Goal: Information Seeking & Learning: Learn about a topic

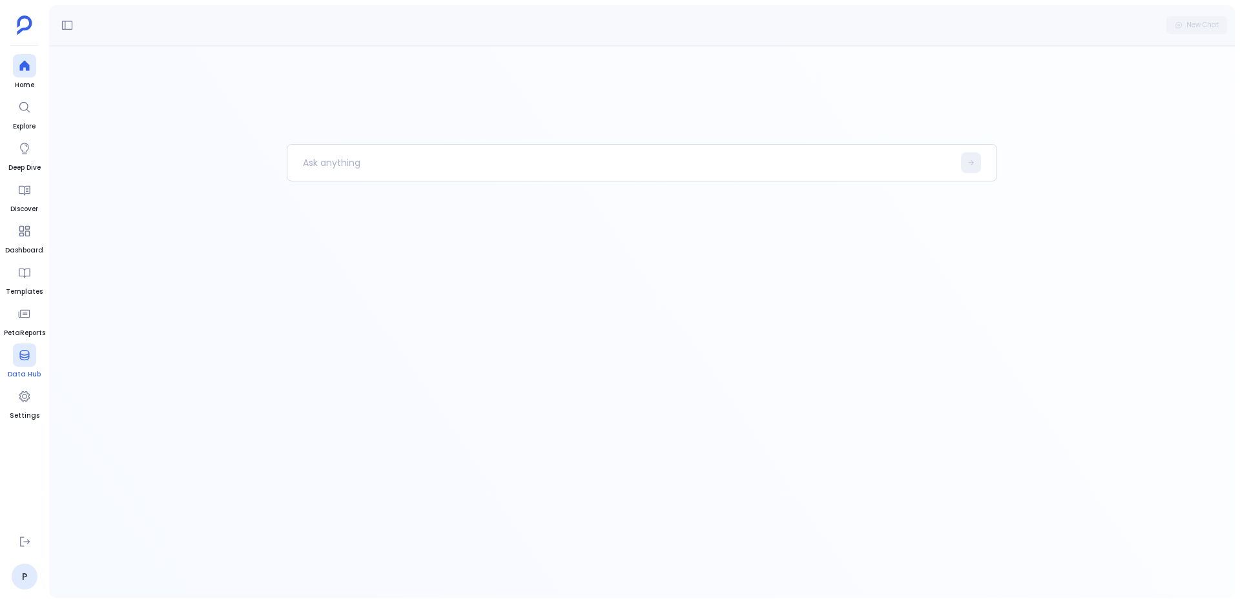
click at [30, 370] on span "Data Hub" at bounding box center [24, 375] width 33 height 10
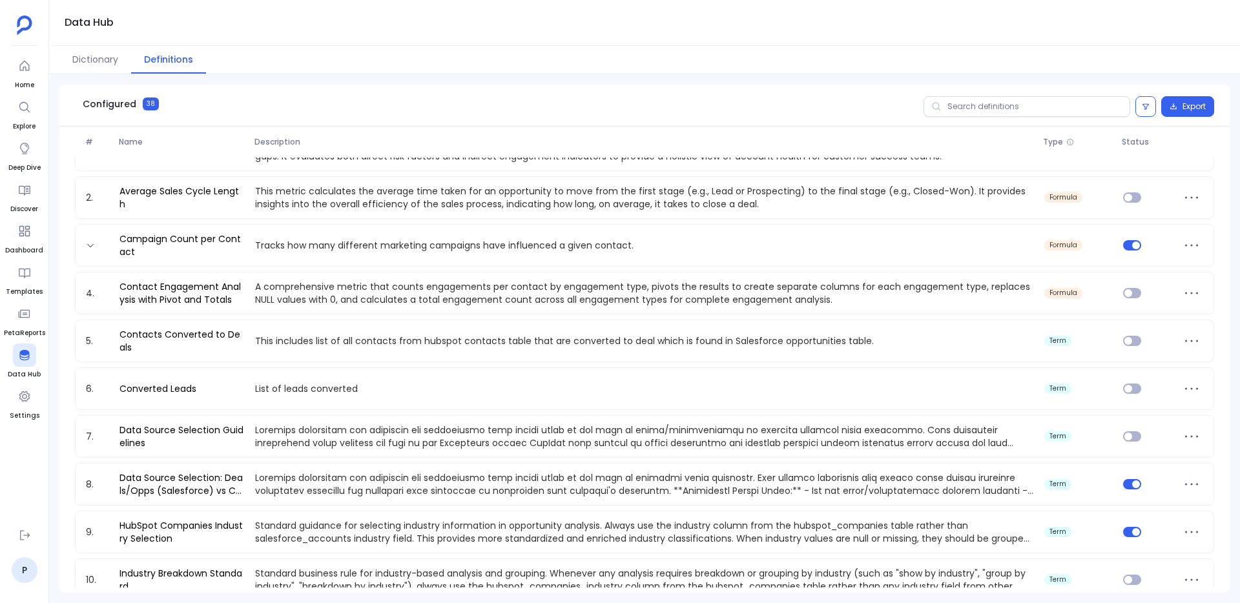
scroll to position [45, 0]
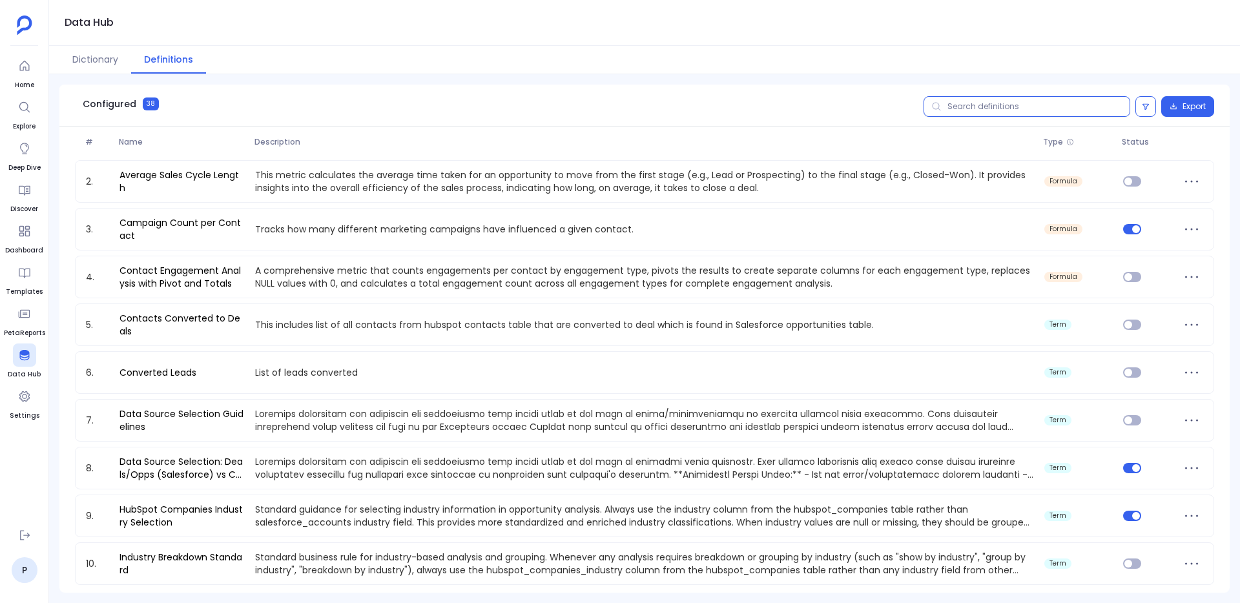
click at [1011, 109] on input "text" at bounding box center [1027, 106] width 207 height 21
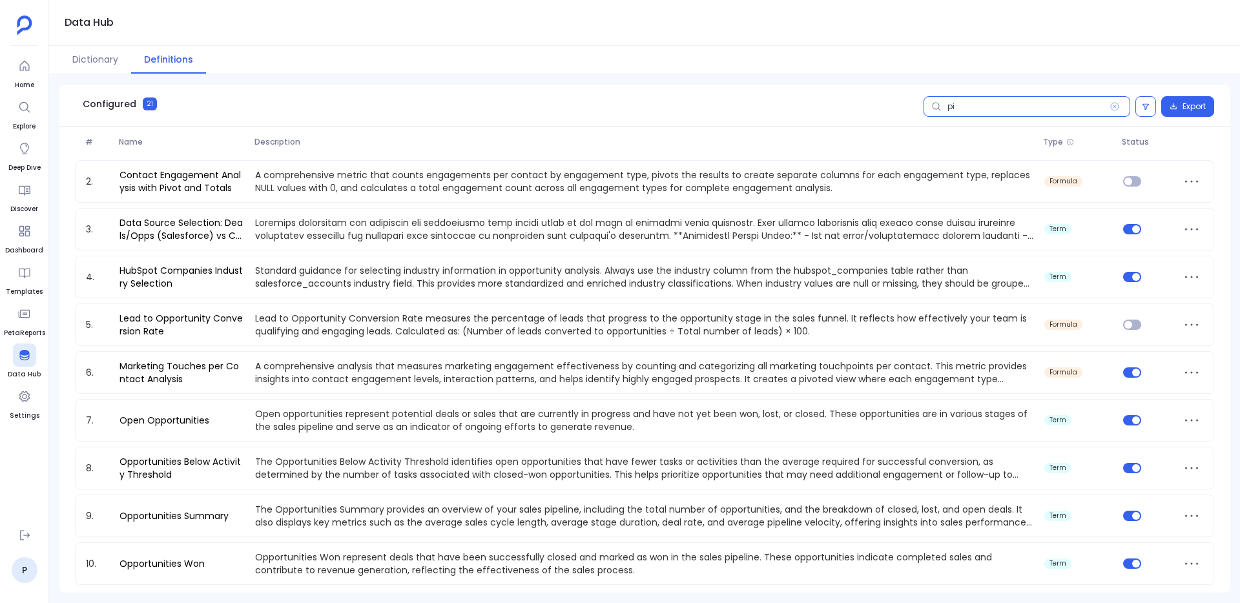
scroll to position [0, 0]
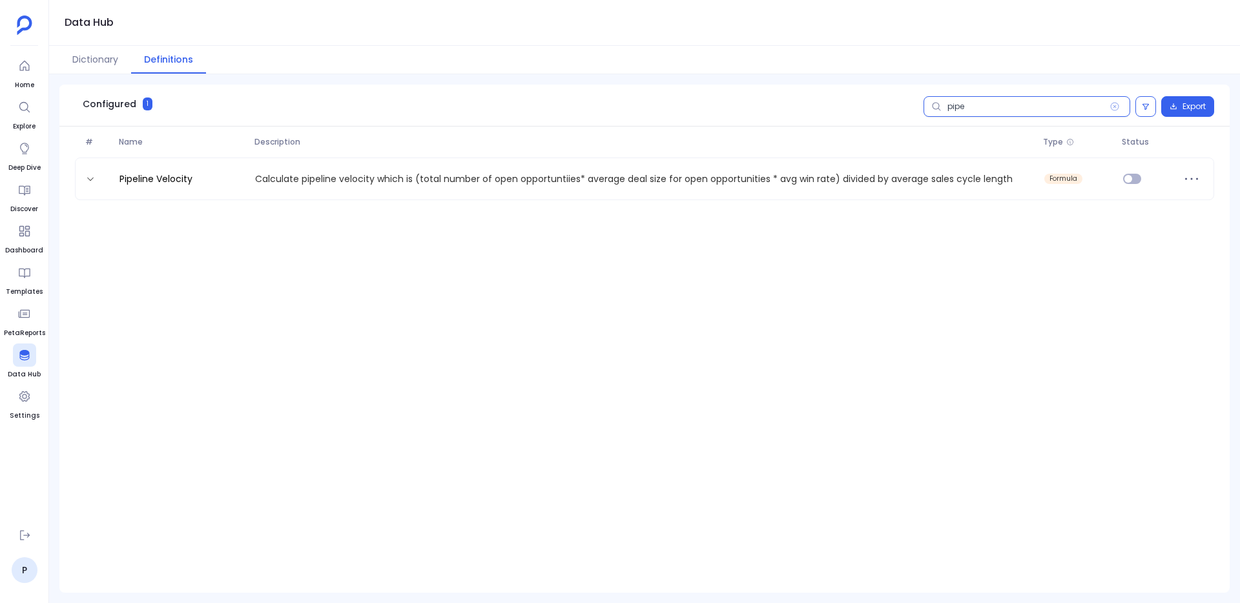
type input "pipe"
click at [178, 202] on div "1. Pipeline Velocity Calculate pipeline velocity which is (total number of open…" at bounding box center [645, 182] width 1140 height 48
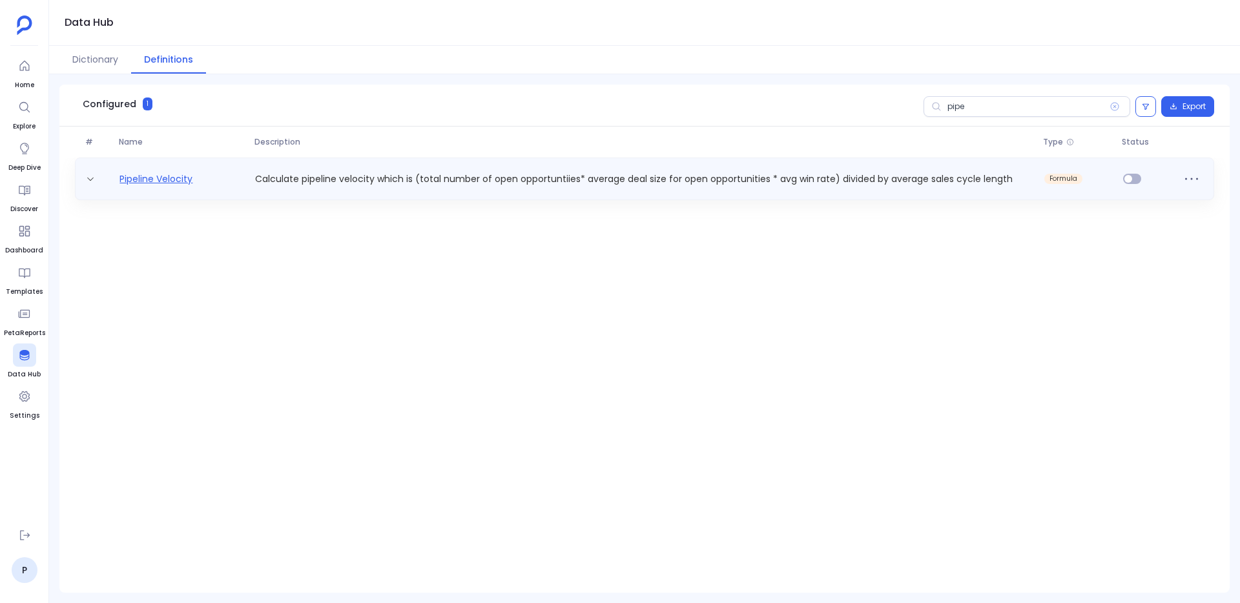
click at [191, 174] on link "Pipeline Velocity" at bounding box center [155, 178] width 83 height 13
